Goal: Find specific page/section: Find specific page/section

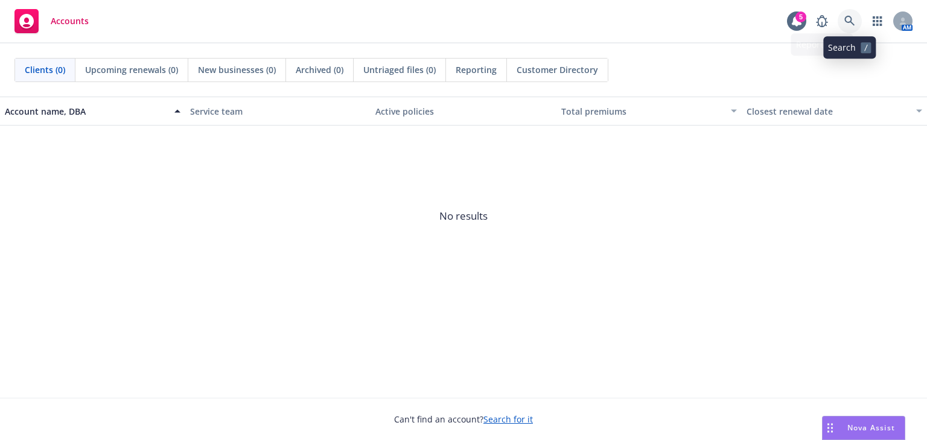
click at [843, 15] on link at bounding box center [850, 21] width 24 height 24
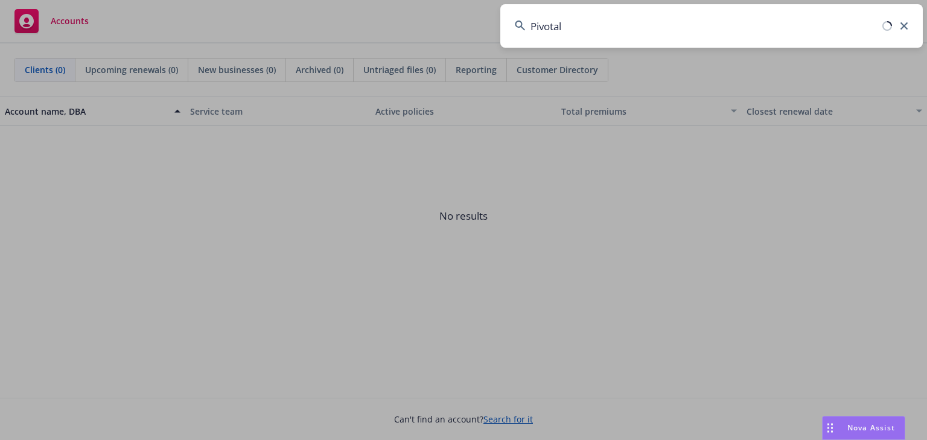
type input "Pivotal"
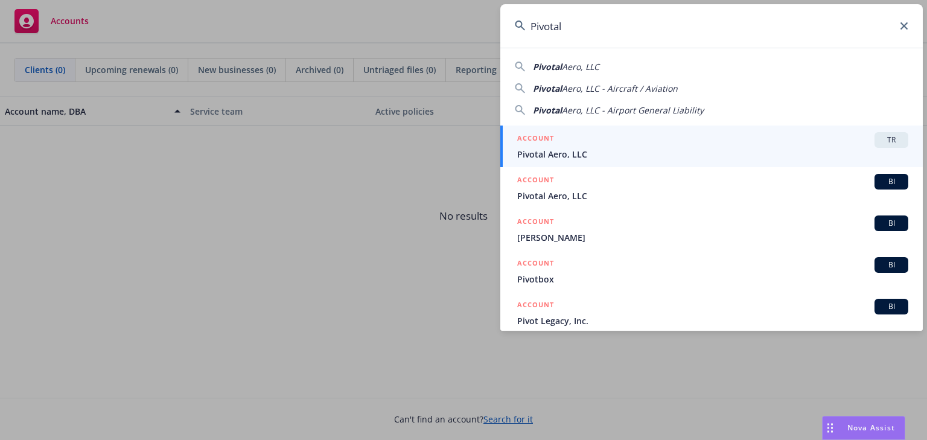
click at [590, 145] on div "ACCOUNT TR" at bounding box center [712, 140] width 391 height 16
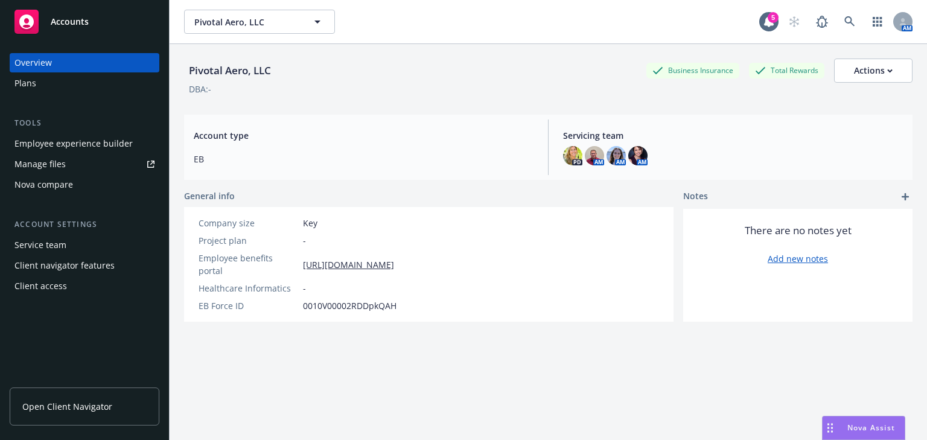
click at [58, 147] on div "Employee experience builder" at bounding box center [73, 143] width 118 height 19
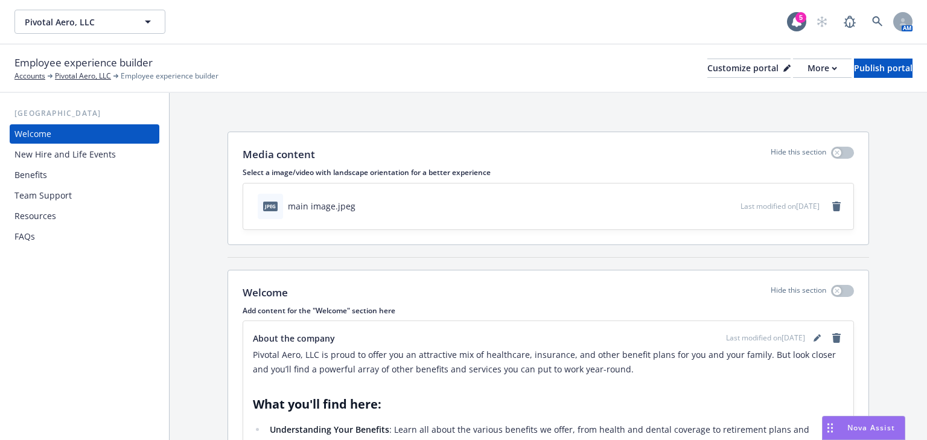
click at [42, 217] on div "Resources" at bounding box center [35, 215] width 42 height 19
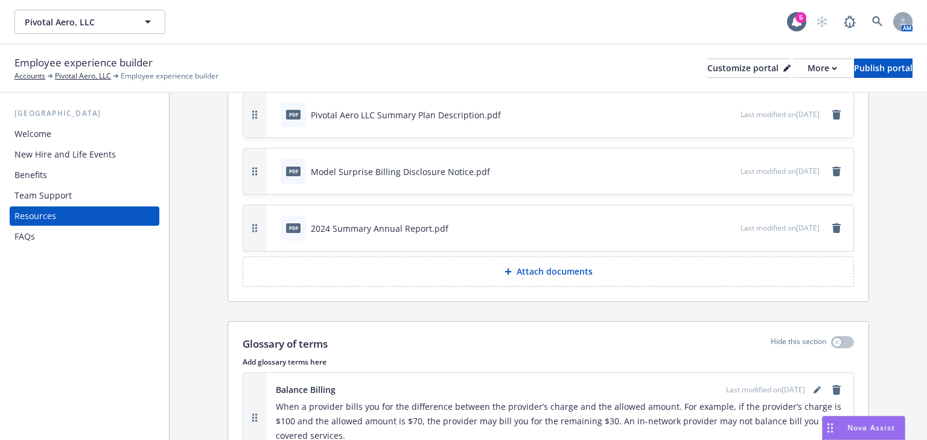
scroll to position [821, 0]
